Goal: Task Accomplishment & Management: Use online tool/utility

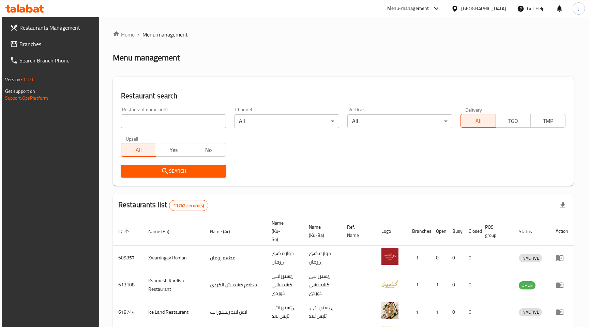
click at [461, 10] on div at bounding box center [456, 9] width 10 height 8
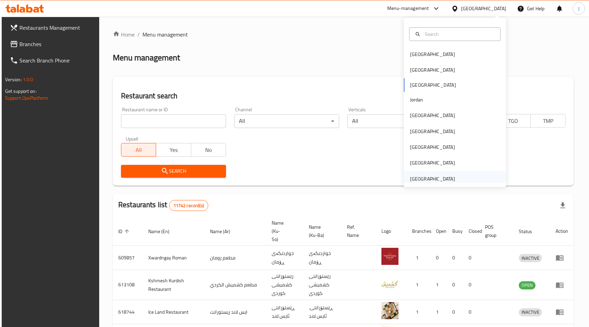
click at [421, 176] on div "[GEOGRAPHIC_DATA]" at bounding box center [432, 179] width 45 height 8
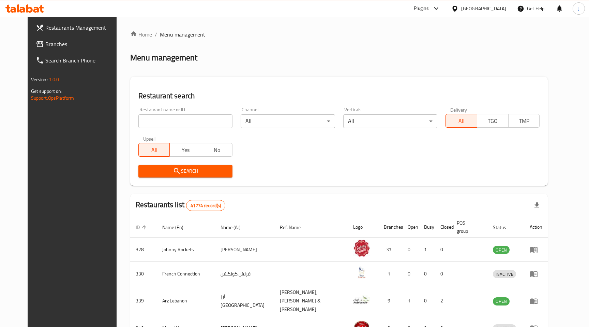
click at [162, 123] on input "search" at bounding box center [185, 121] width 94 height 14
type input "13614"
click at [45, 42] on span "Branches" at bounding box center [82, 44] width 75 height 8
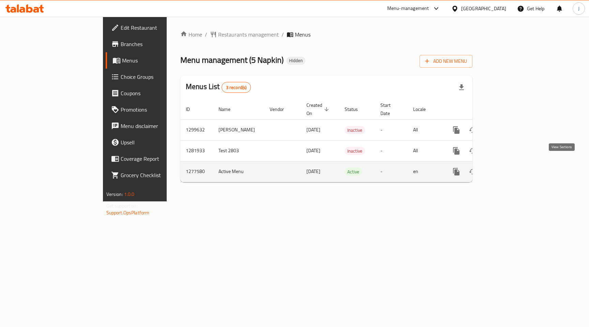
click at [509, 168] on icon "enhanced table" at bounding box center [506, 171] width 6 height 6
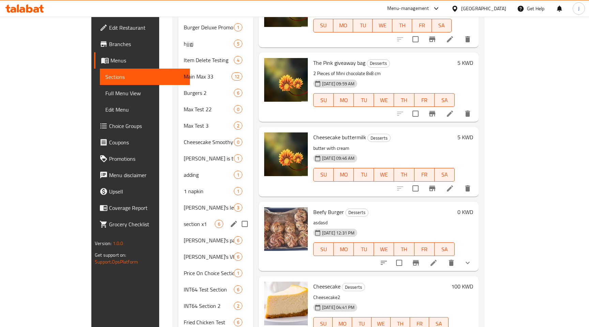
scroll to position [369, 0]
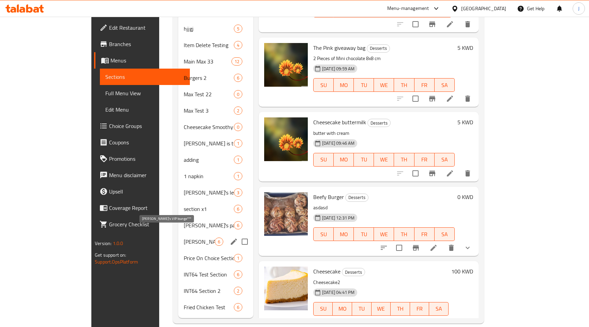
click at [184, 237] on span "Juan's VIP lounge***" at bounding box center [199, 241] width 31 height 8
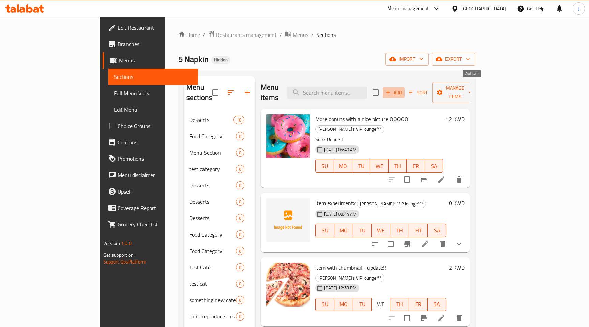
click at [403, 89] on span "Add" at bounding box center [394, 93] width 18 height 8
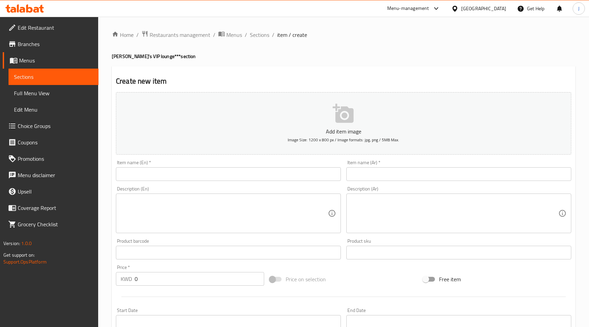
click at [341, 120] on icon "button" at bounding box center [343, 113] width 21 height 19
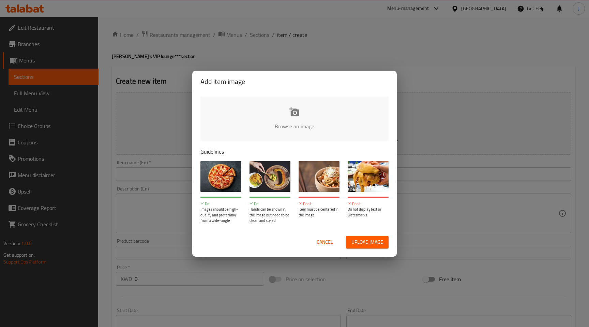
click at [360, 241] on span "Upload image" at bounding box center [368, 242] width 32 height 9
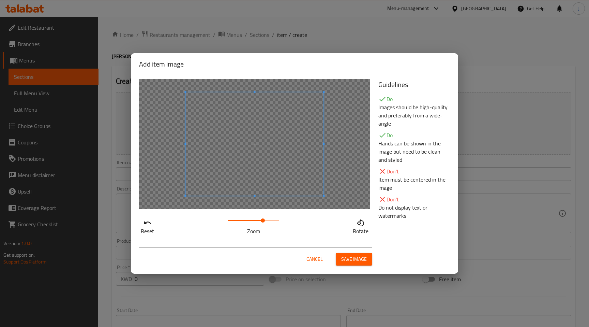
drag, startPoint x: 227, startPoint y: 219, endPoint x: 266, endPoint y: 220, distance: 38.5
click at [265, 220] on span at bounding box center [263, 220] width 4 height 4
click at [348, 261] on span "Save image" at bounding box center [354, 259] width 26 height 9
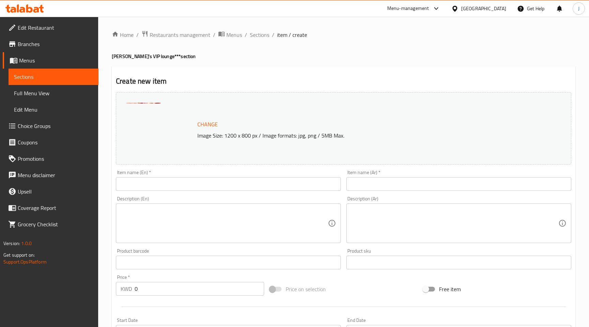
click at [177, 181] on input "text" at bounding box center [228, 184] width 225 height 14
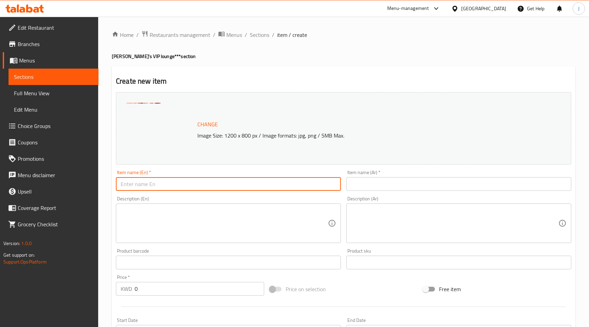
type input "juan item 1"
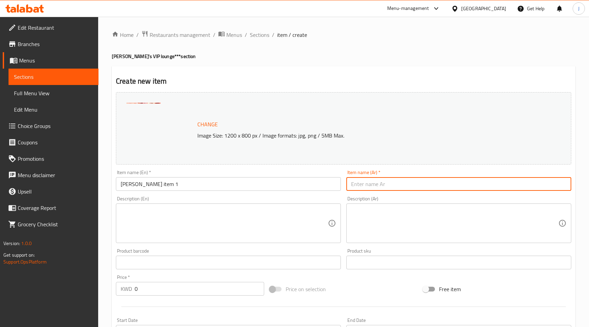
click at [352, 187] on input "text" at bounding box center [458, 184] width 225 height 14
type input "ك"
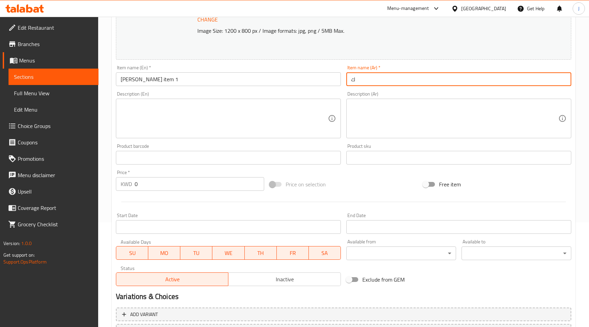
scroll to position [165, 0]
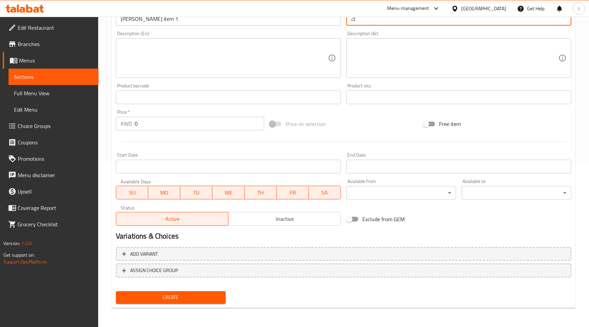
click at [176, 298] on span "Create" at bounding box center [170, 297] width 99 height 9
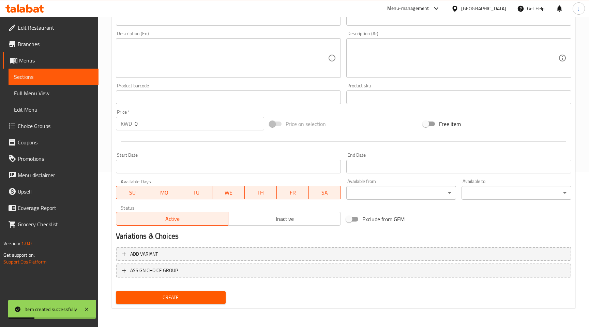
scroll to position [0, 0]
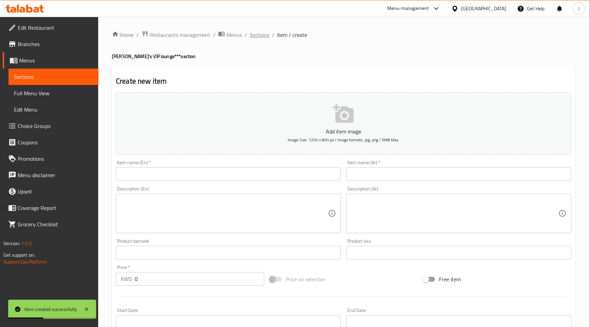
click at [259, 36] on span "Sections" at bounding box center [259, 35] width 19 height 8
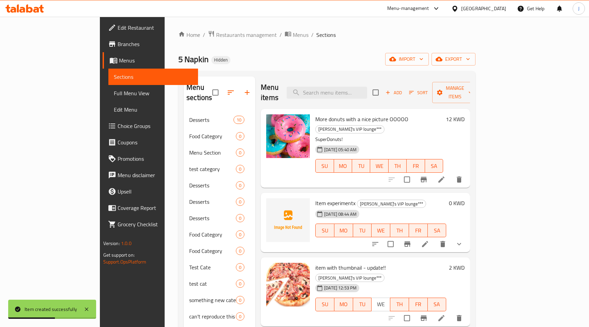
scroll to position [369, 0]
